Goal: Check status: Check status

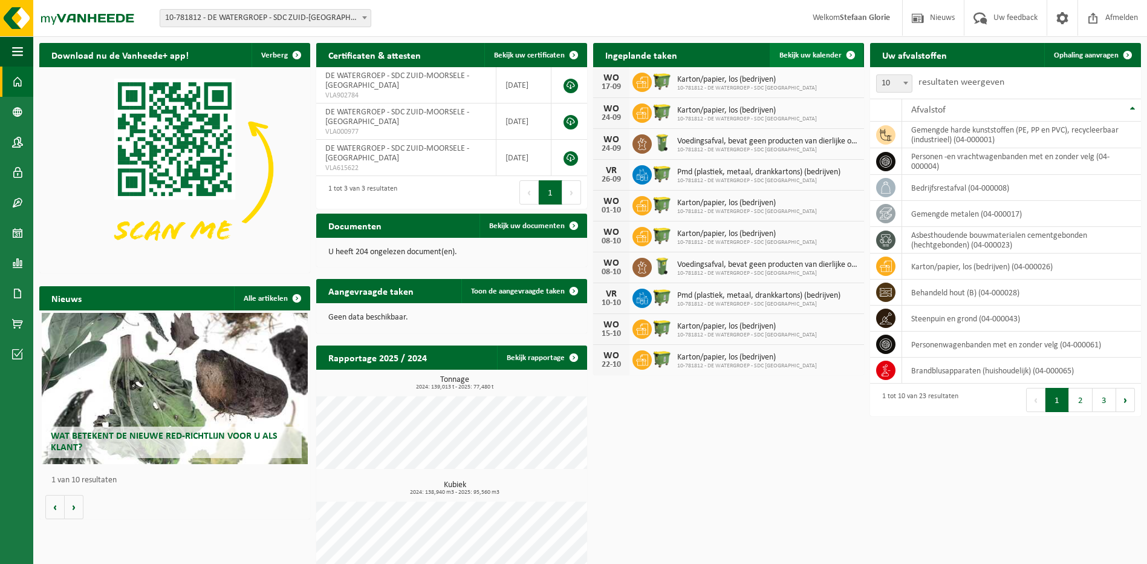
click at [837, 57] on span "Bekijk uw kalender" at bounding box center [810, 55] width 62 height 8
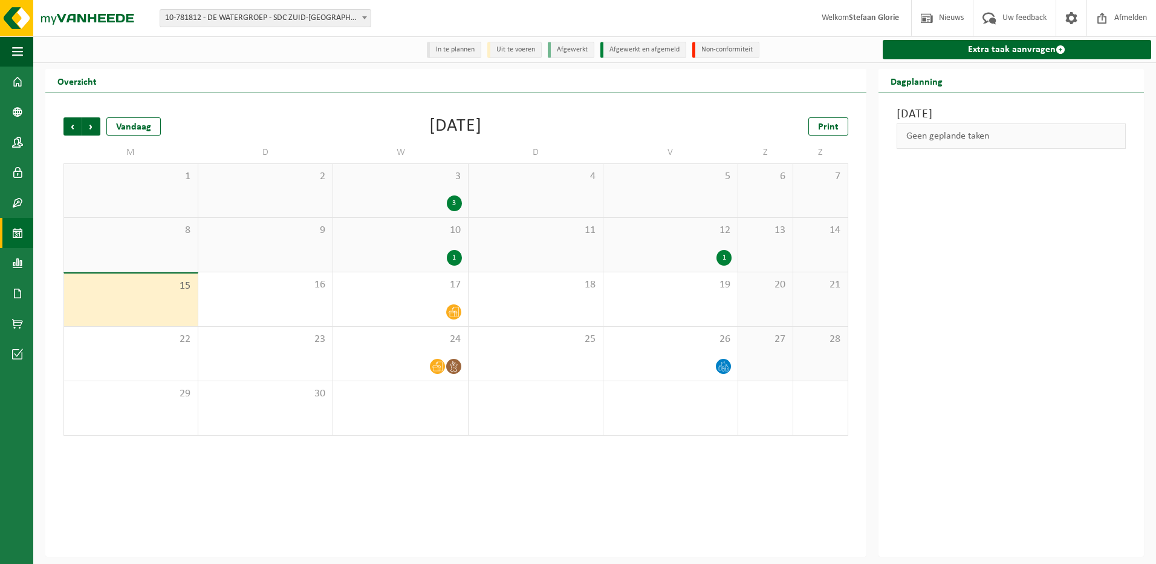
click at [454, 258] on div "1" at bounding box center [454, 258] width 15 height 16
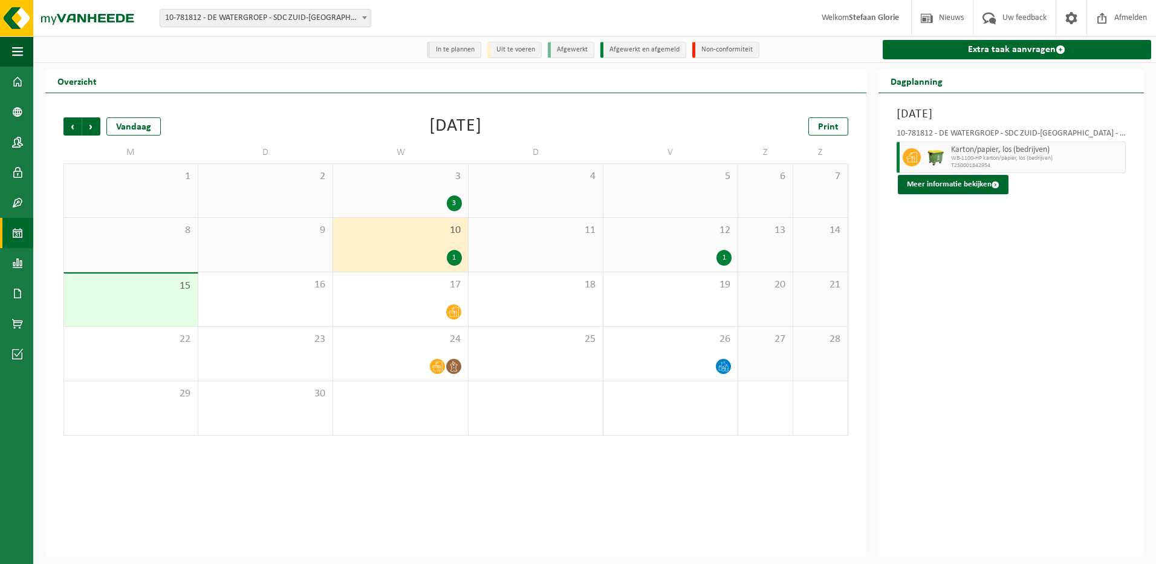
click at [723, 258] on div "1" at bounding box center [724, 258] width 15 height 16
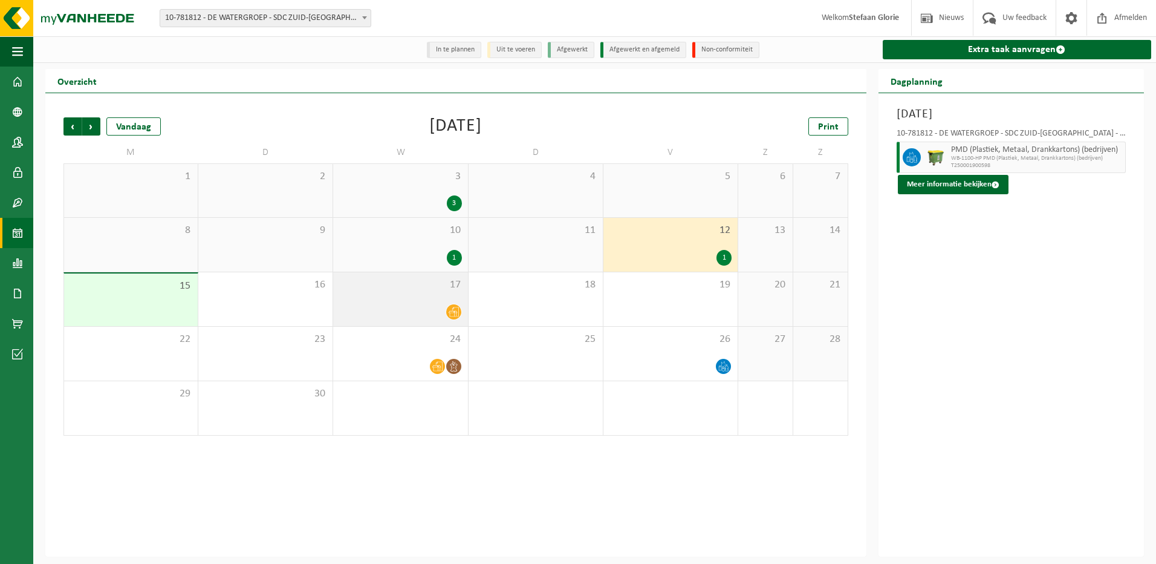
click at [452, 316] on icon at bounding box center [454, 312] width 10 height 10
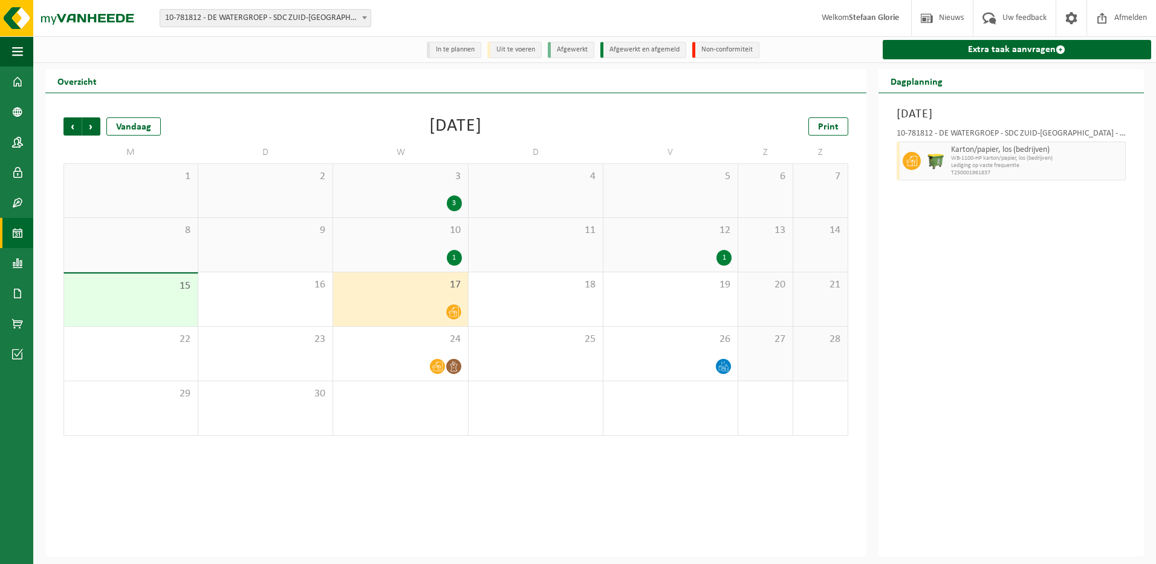
click at [455, 258] on div "1" at bounding box center [454, 258] width 15 height 16
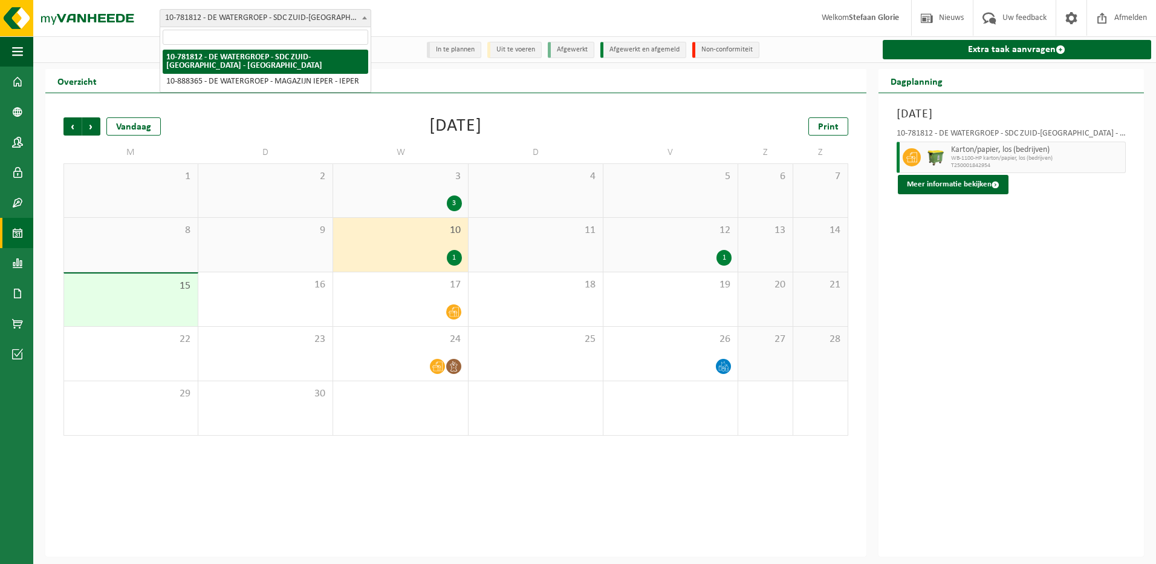
click at [366, 18] on b at bounding box center [364, 17] width 5 height 3
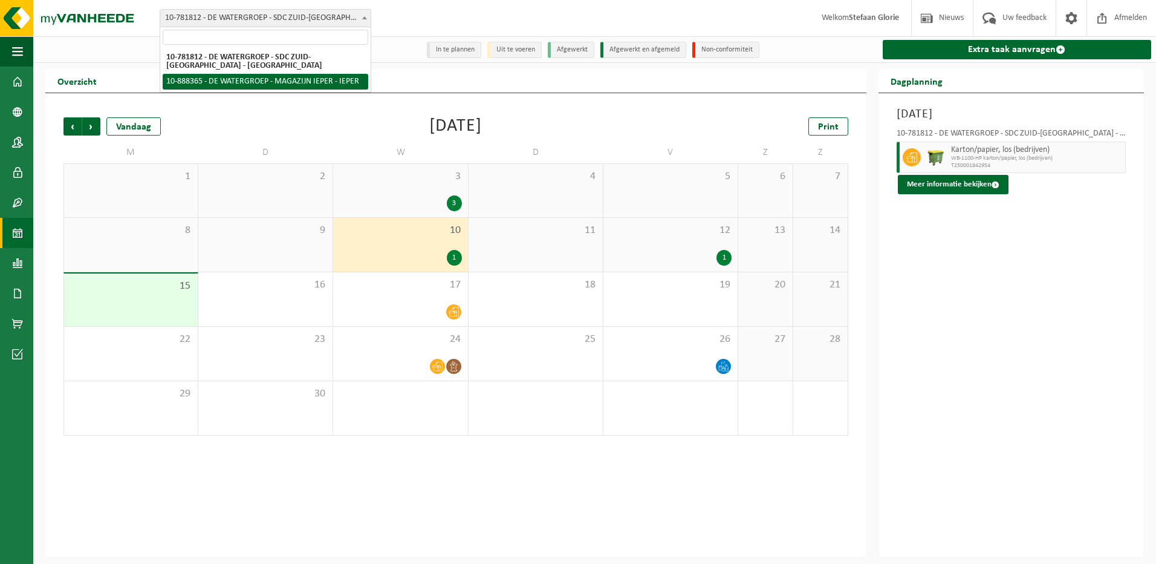
select select "113473"
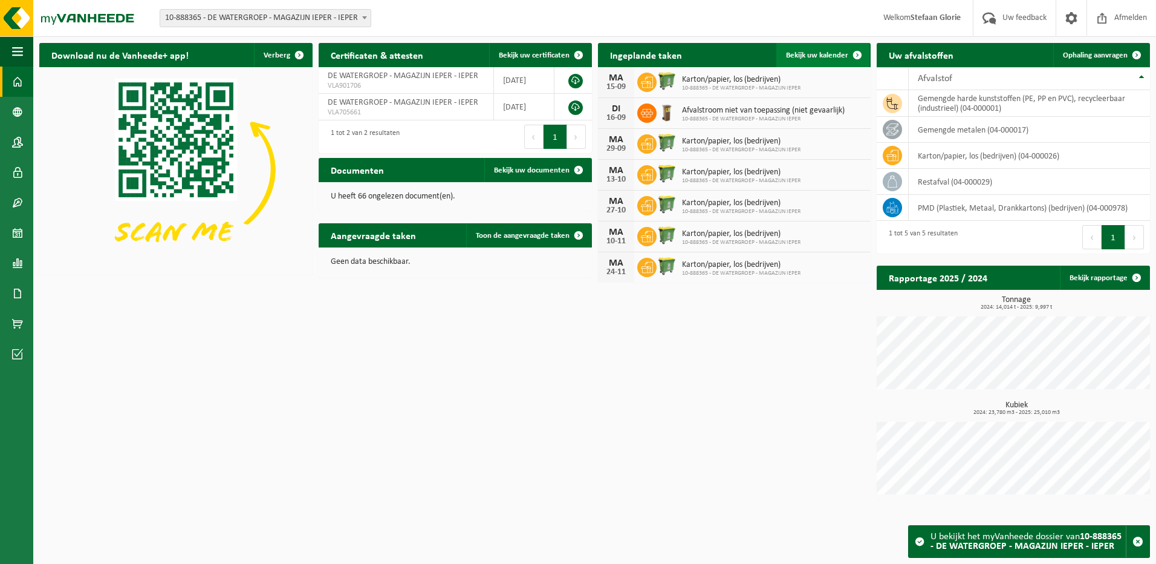
click at [812, 51] on span "Bekijk uw kalender" at bounding box center [817, 55] width 62 height 8
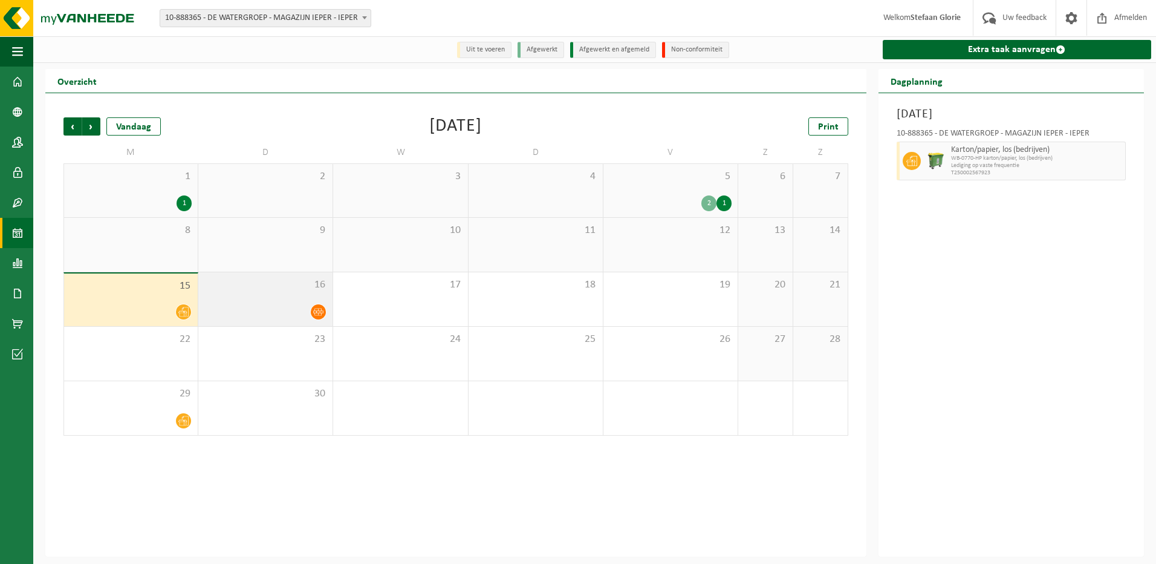
click at [317, 311] on icon at bounding box center [318, 311] width 10 height 7
